Goal: Task Accomplishment & Management: Manage account settings

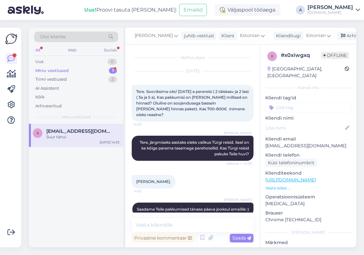
click at [95, 134] on div "Suur tänu!" at bounding box center [82, 137] width 73 height 6
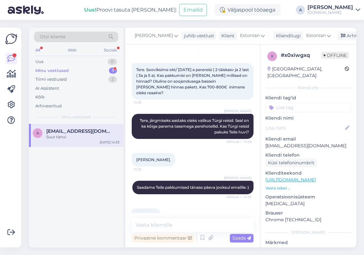
scroll to position [38, 0]
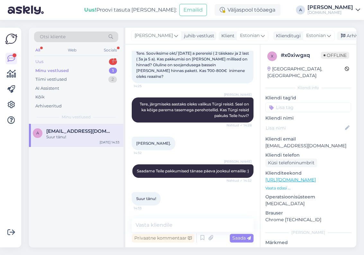
click at [114, 60] on div "1" at bounding box center [113, 61] width 8 height 6
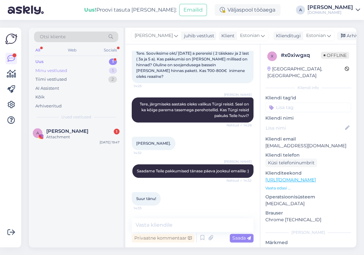
click at [113, 72] on div "1" at bounding box center [113, 70] width 8 height 6
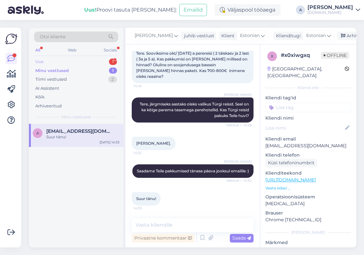
click at [104, 60] on div "Uus 1" at bounding box center [76, 61] width 84 height 9
click at [102, 140] on div "[DATE] 19:47" at bounding box center [110, 142] width 20 height 5
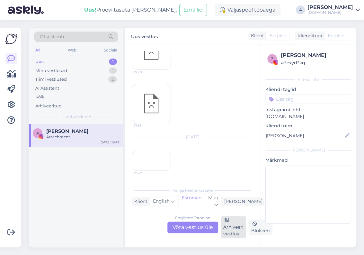
click at [234, 229] on div "Arhiveeri vestlus" at bounding box center [233, 227] width 25 height 22
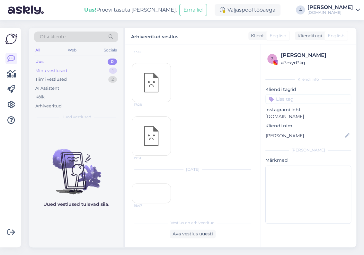
click at [57, 66] on div "Minu vestlused 1" at bounding box center [76, 70] width 84 height 9
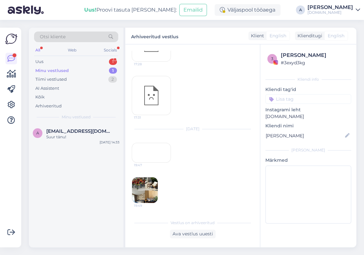
scroll to position [1551, 0]
click at [108, 64] on div "Uus 1" at bounding box center [76, 61] width 84 height 9
click at [104, 136] on div "Attachment" at bounding box center [82, 137] width 73 height 6
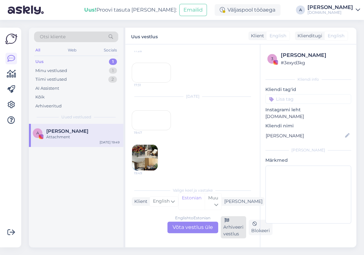
click at [235, 231] on div "Arhiveeri vestlus" at bounding box center [233, 227] width 25 height 22
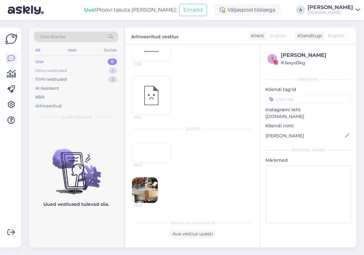
click at [96, 67] on div "Minu vestlused 1" at bounding box center [76, 70] width 84 height 9
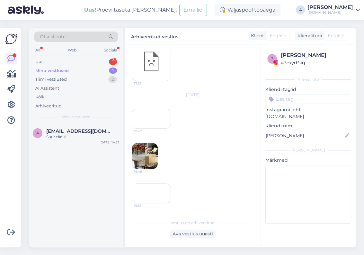
scroll to position [1614, 0]
click at [107, 61] on div "Uus 1" at bounding box center [76, 61] width 84 height 9
click at [83, 148] on div "A [PERSON_NAME] 1 Attachment [DATE] 19:53" at bounding box center [76, 185] width 94 height 123
click at [83, 138] on div "Attachment" at bounding box center [82, 137] width 73 height 6
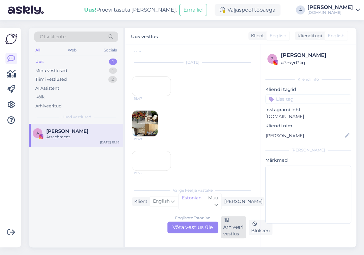
click at [230, 228] on div "Arhiveeri vestlus" at bounding box center [233, 227] width 25 height 22
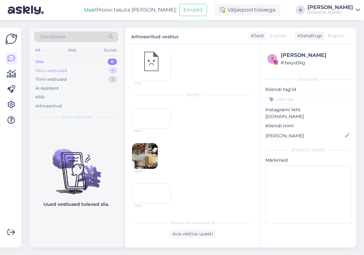
click at [79, 72] on div "Minu vestlused 1" at bounding box center [76, 70] width 84 height 9
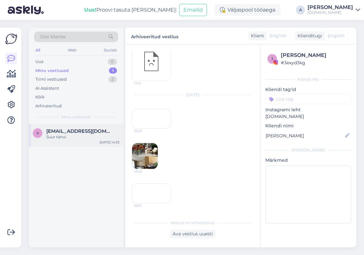
click at [75, 130] on span "[EMAIL_ADDRESS][DOMAIN_NAME]" at bounding box center [79, 131] width 67 height 6
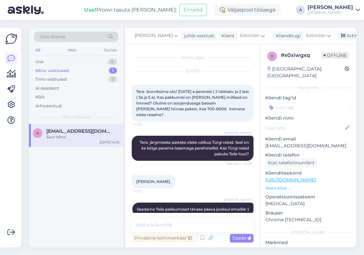
scroll to position [38, 0]
